Goal: Find specific page/section: Find specific page/section

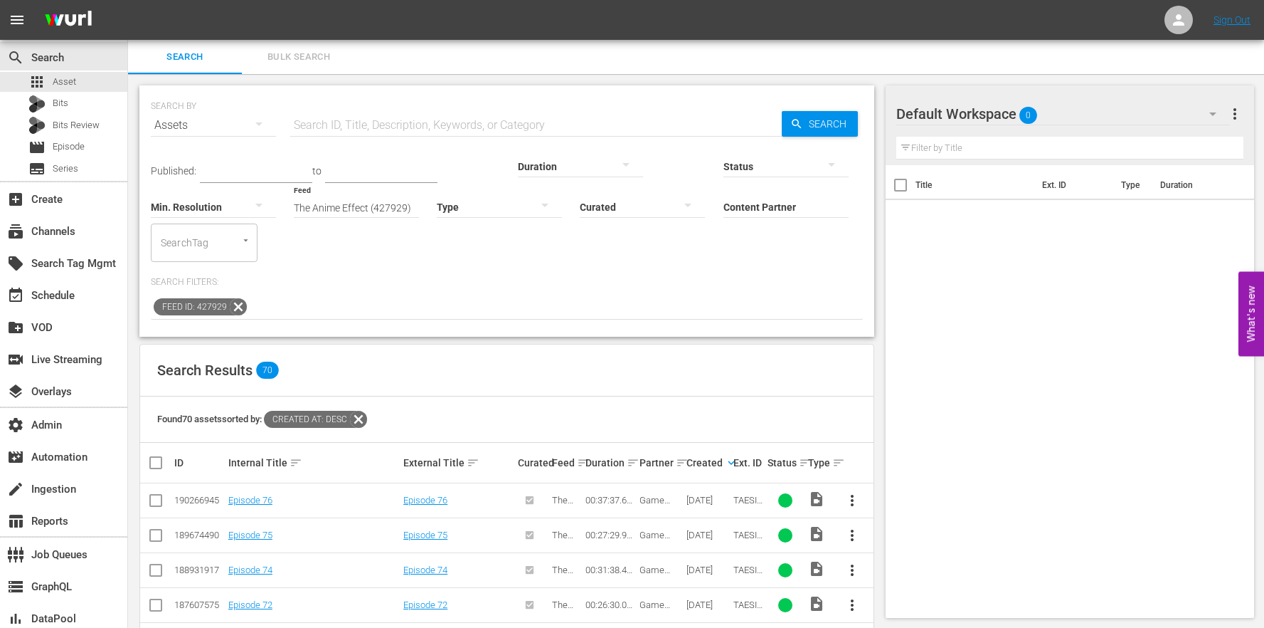
drag, startPoint x: 233, startPoint y: 267, endPoint x: 233, endPoint y: 255, distance: 11.4
click at [233, 297] on icon at bounding box center [238, 306] width 18 height 18
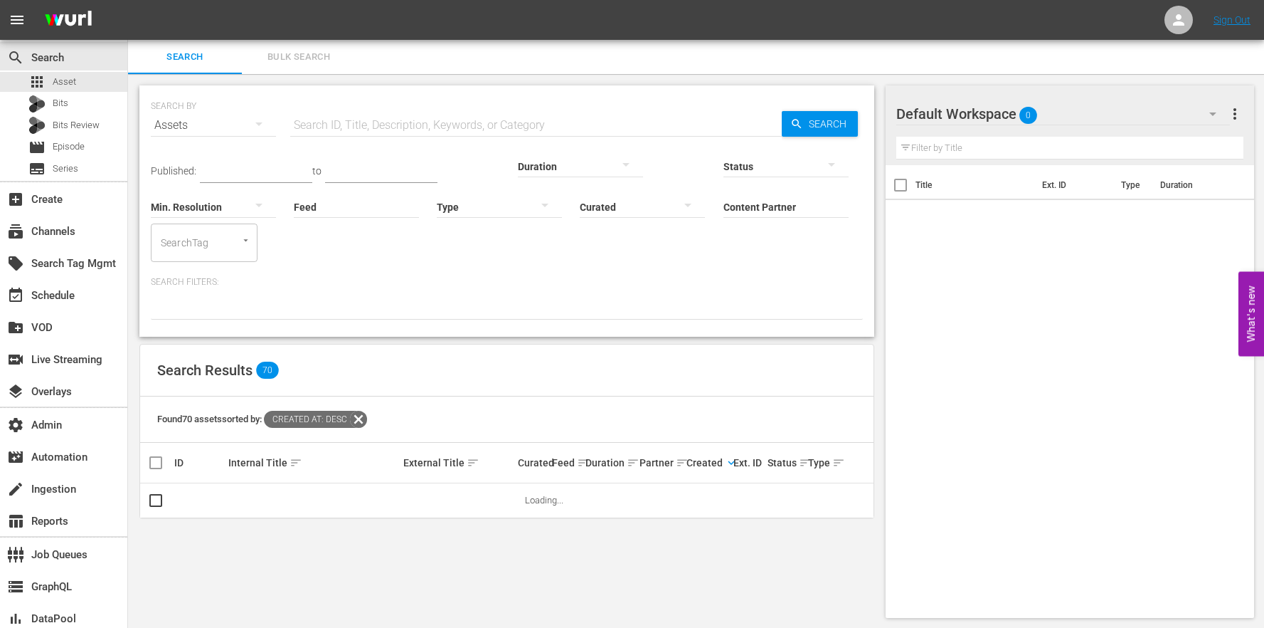
click at [294, 213] on input "Feed" at bounding box center [356, 207] width 125 height 51
click at [227, 254] on div "The Anime Effect (427929)" at bounding box center [241, 246] width 159 height 34
type input "The Anime Effect (427929)"
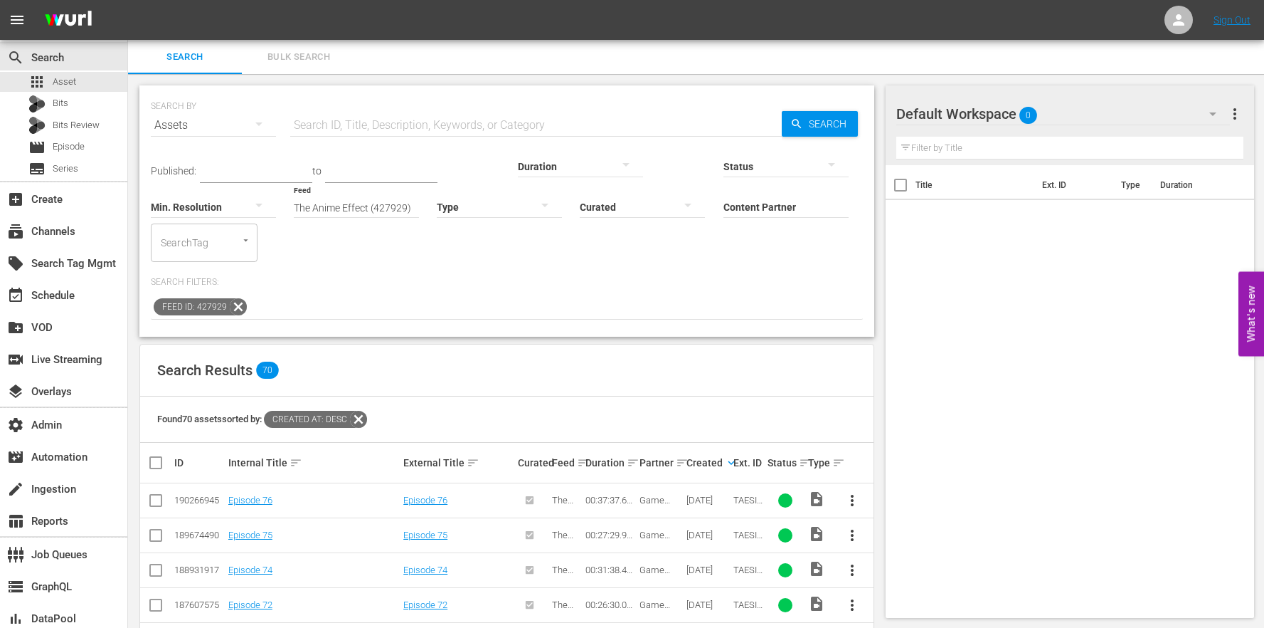
click at [359, 410] on icon at bounding box center [358, 419] width 18 height 18
click at [492, 293] on div "SEARCH BY Search By Assets Search ID, Title, Description, Keywords, or Category…" at bounding box center [506, 210] width 735 height 251
click at [239, 297] on icon at bounding box center [238, 306] width 18 height 18
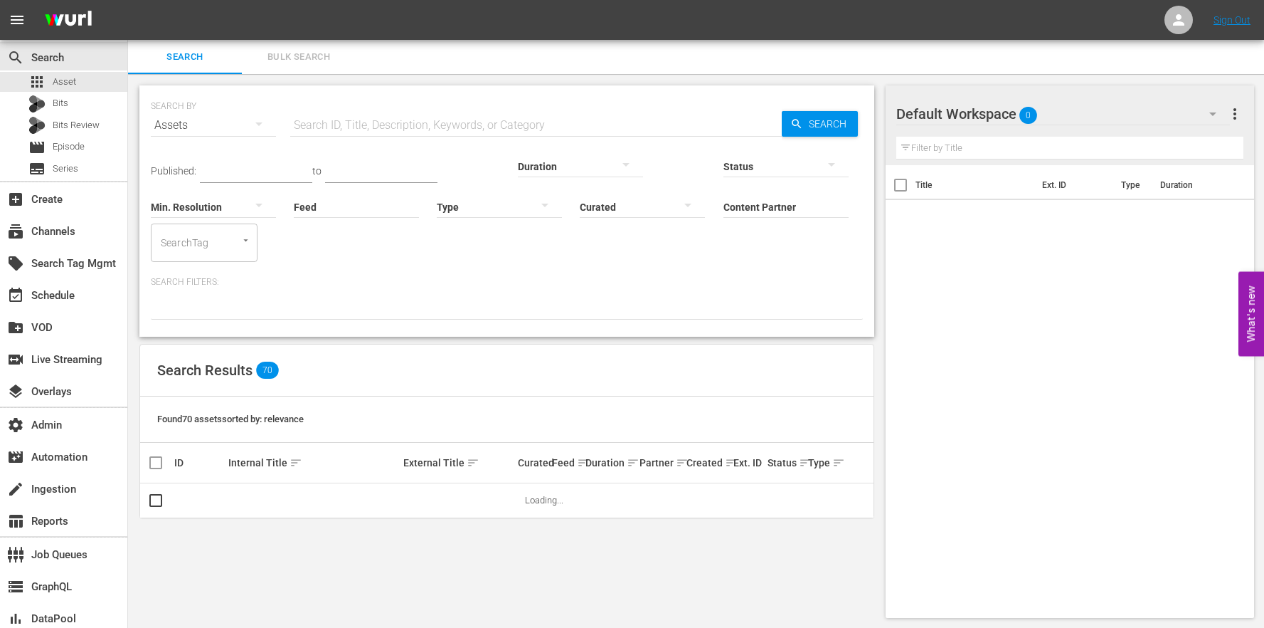
click at [724, 216] on div "Content Partner Enter Search Term" at bounding box center [786, 197] width 125 height 51
click at [641, 248] on div "Tastemade Inc (389)" at bounding box center [685, 246] width 208 height 34
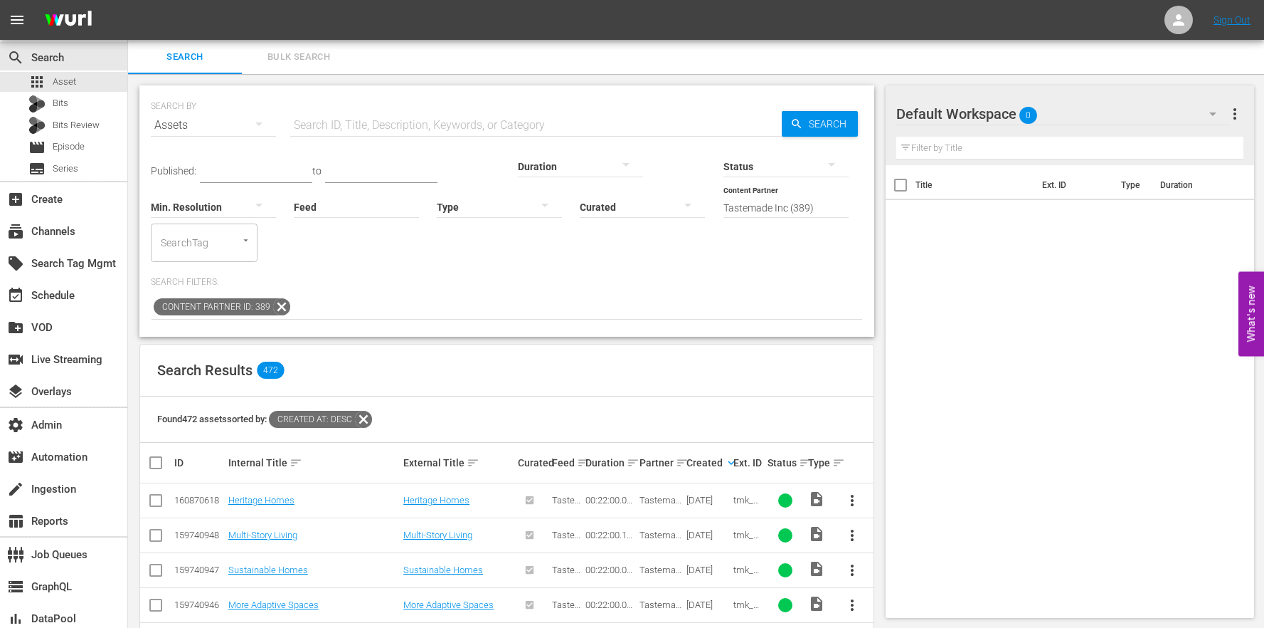
click at [272, 297] on icon at bounding box center [281, 306] width 18 height 18
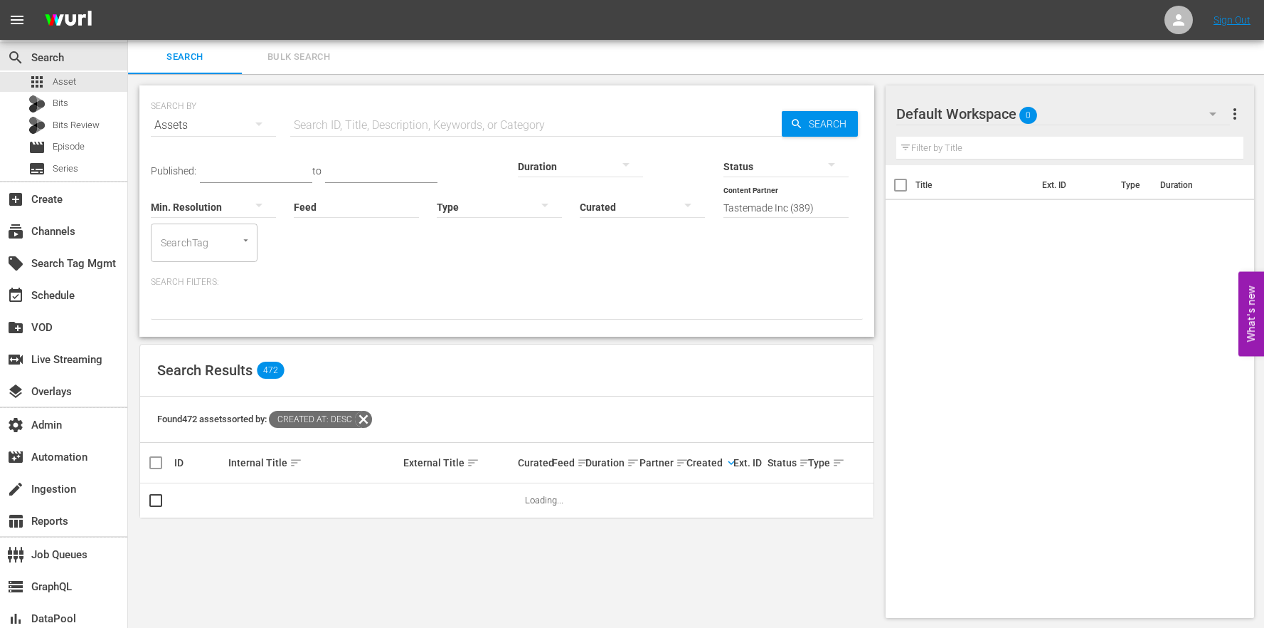
click at [369, 411] on icon at bounding box center [363, 419] width 17 height 17
click at [724, 206] on input "Tastemade Inc (389)" at bounding box center [786, 207] width 125 height 51
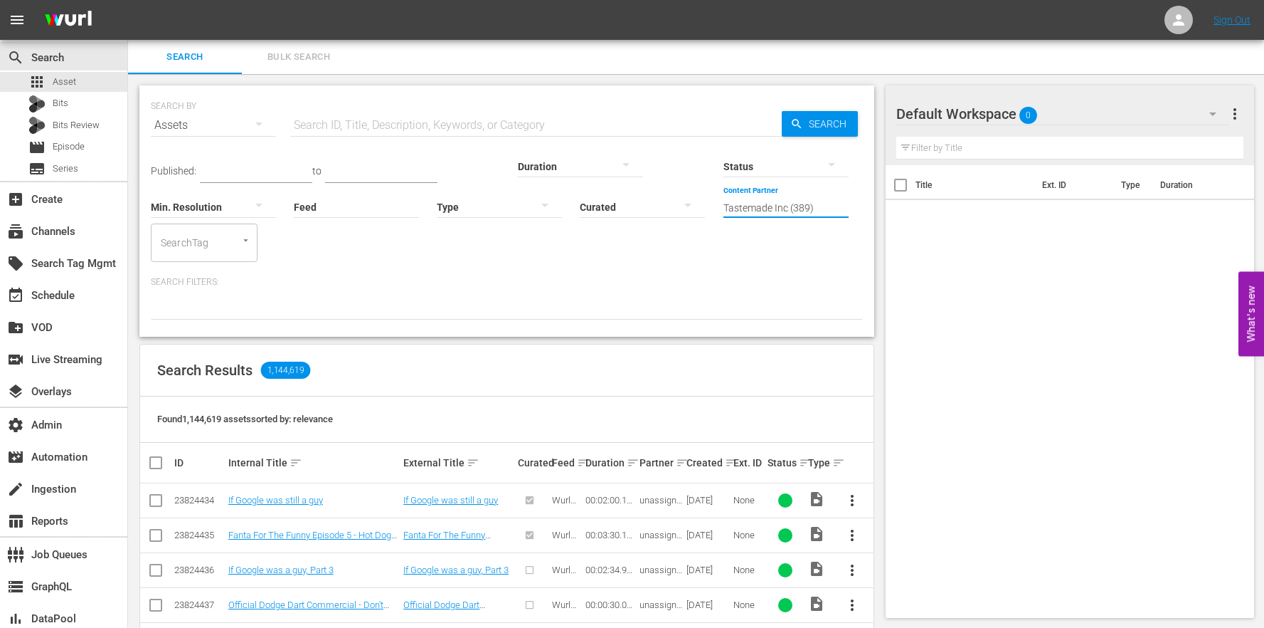
drag, startPoint x: 570, startPoint y: 209, endPoint x: 739, endPoint y: 212, distance: 168.6
click at [739, 212] on div "Published: to Duration Status Min. Resolution Feed Feed Title Type Curated Cont…" at bounding box center [507, 202] width 712 height 120
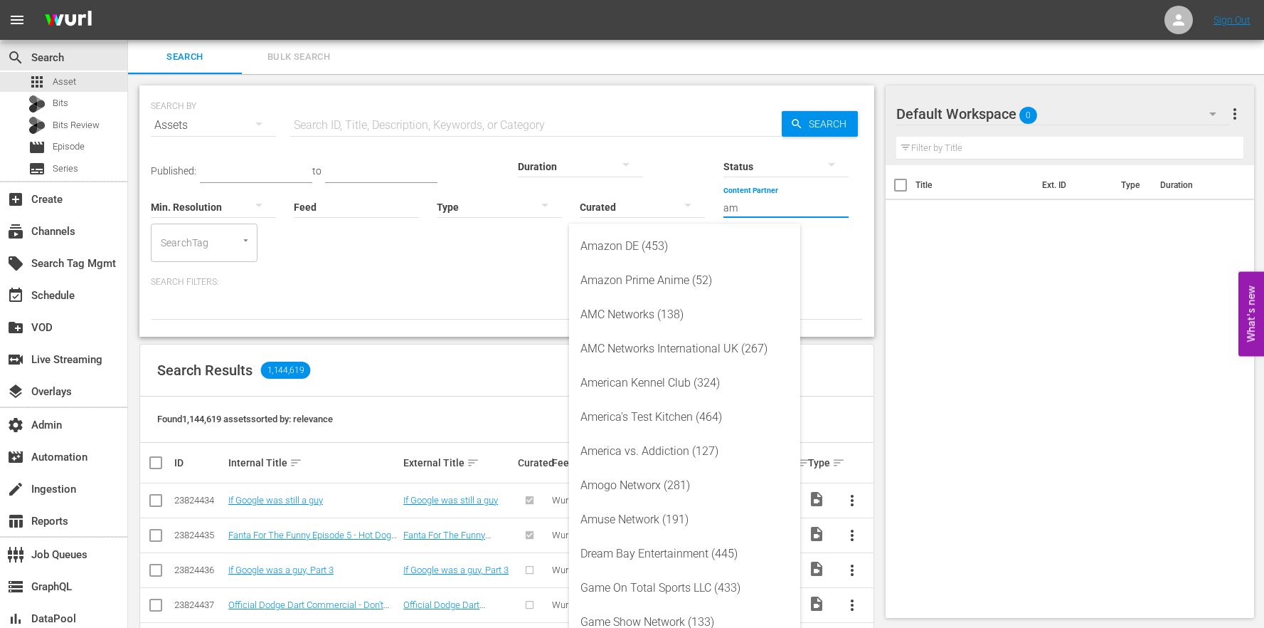
drag, startPoint x: 663, startPoint y: 206, endPoint x: 508, endPoint y: 199, distance: 155.3
click at [508, 199] on div "Published: to Duration Status Min. Resolution Feed Feed Title Type Curated Cont…" at bounding box center [507, 202] width 712 height 120
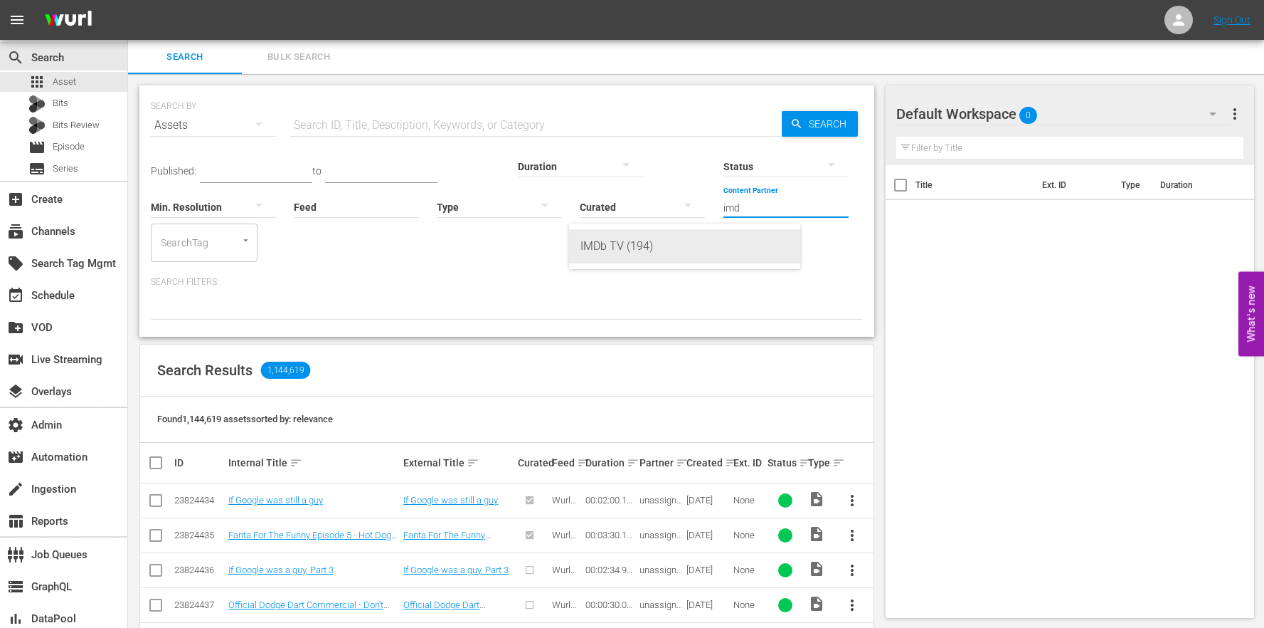
click at [618, 234] on div "IMDb TV (194)" at bounding box center [685, 246] width 208 height 34
type input "IMDb TV (194)"
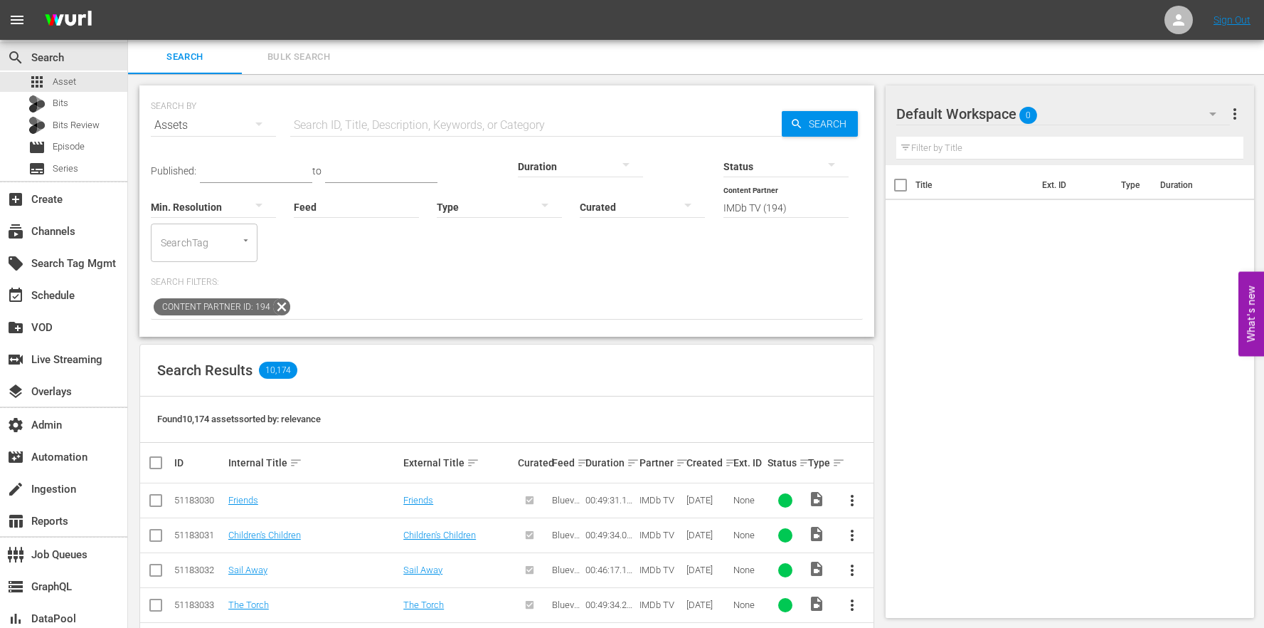
click at [731, 443] on th "Ext. ID" at bounding box center [747, 463] width 33 height 40
